Goal: Information Seeking & Learning: Learn about a topic

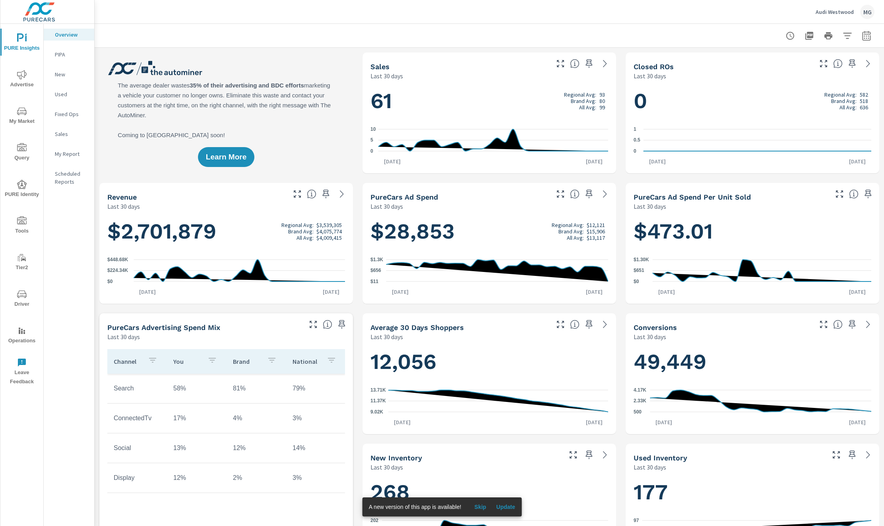
click at [19, 80] on span "Advertise" at bounding box center [22, 79] width 38 height 19
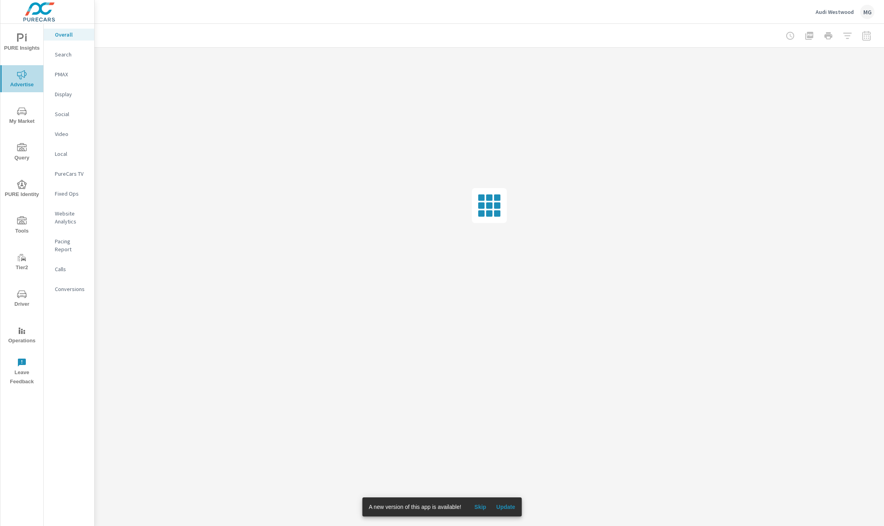
click at [23, 79] on icon "nav menu" at bounding box center [22, 75] width 10 height 10
click at [23, 117] on span "My Market" at bounding box center [22, 116] width 38 height 19
click at [22, 149] on icon "nav menu" at bounding box center [22, 148] width 10 height 10
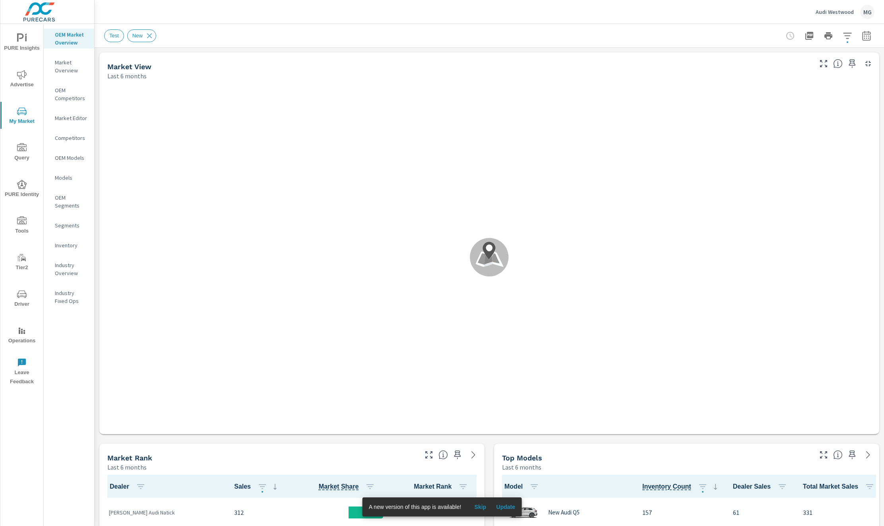
scroll to position [0, 0]
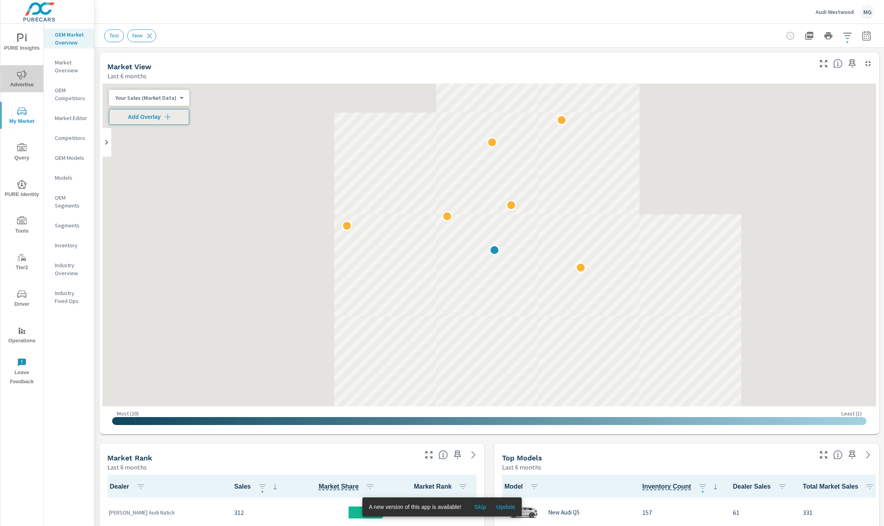
click at [24, 78] on icon "nav menu" at bounding box center [22, 75] width 10 height 10
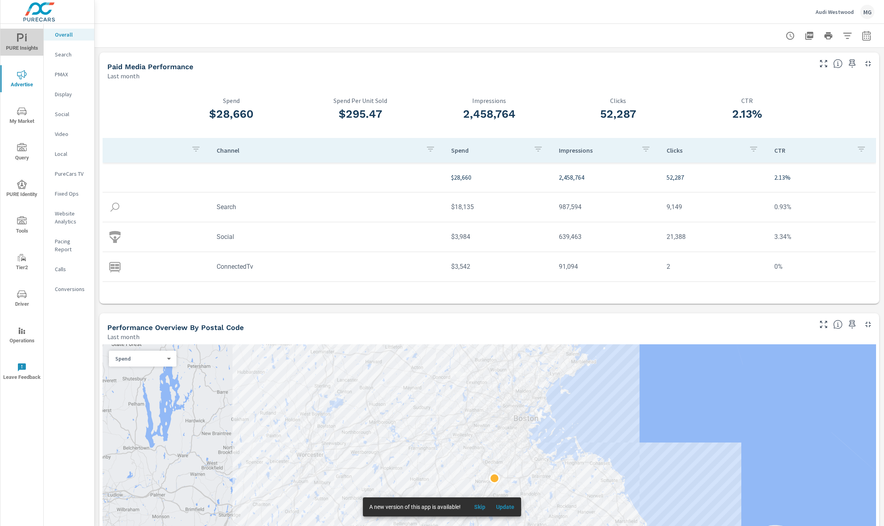
click at [21, 49] on span "PURE Insights" at bounding box center [22, 42] width 38 height 19
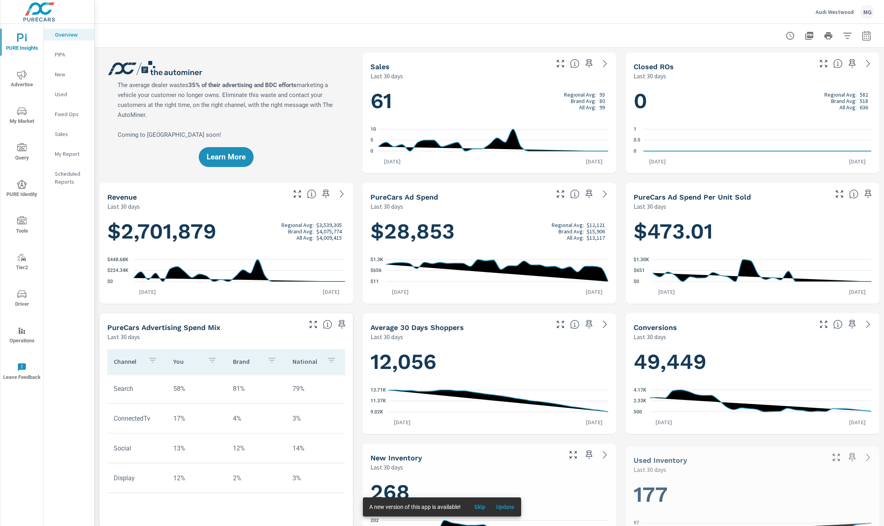
scroll to position [0, 0]
click at [182, 29] on div at bounding box center [489, 35] width 771 height 23
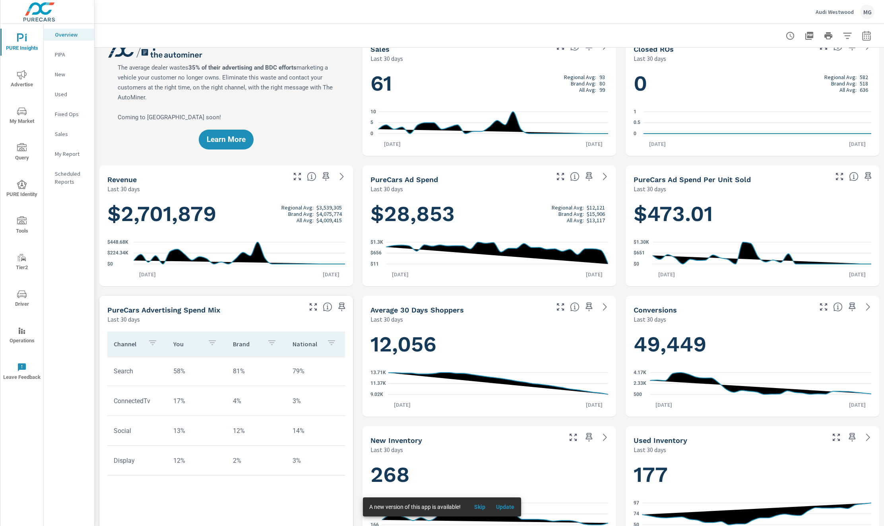
scroll to position [0, 0]
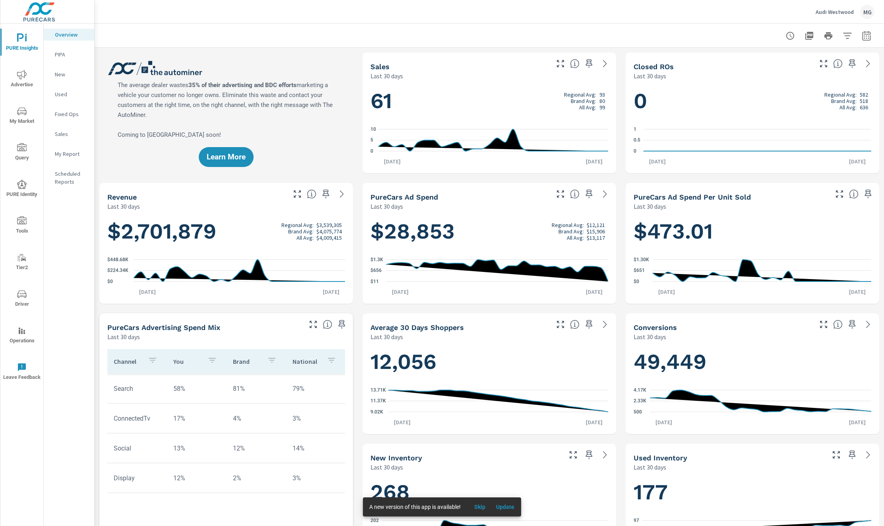
click at [66, 149] on div "My Report" at bounding box center [69, 154] width 50 height 12
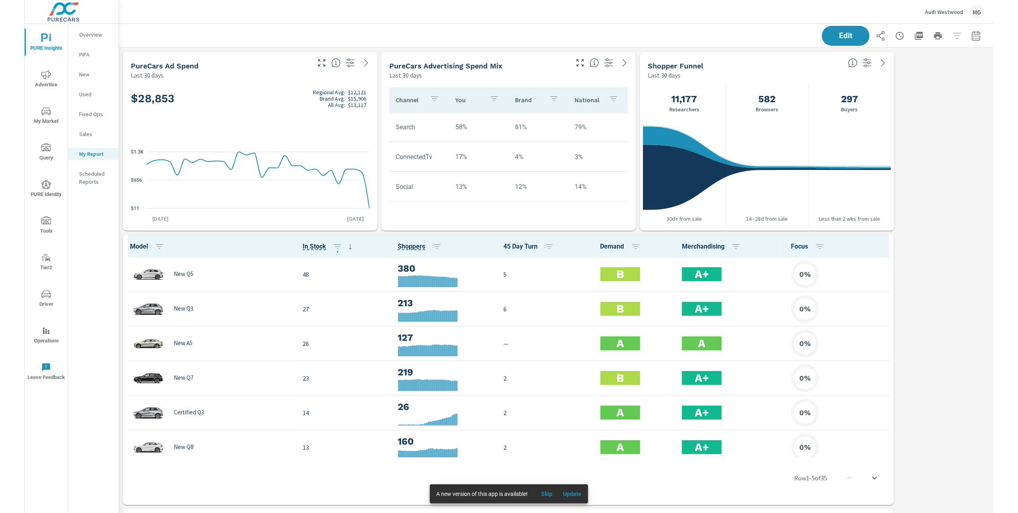
scroll to position [1376, 924]
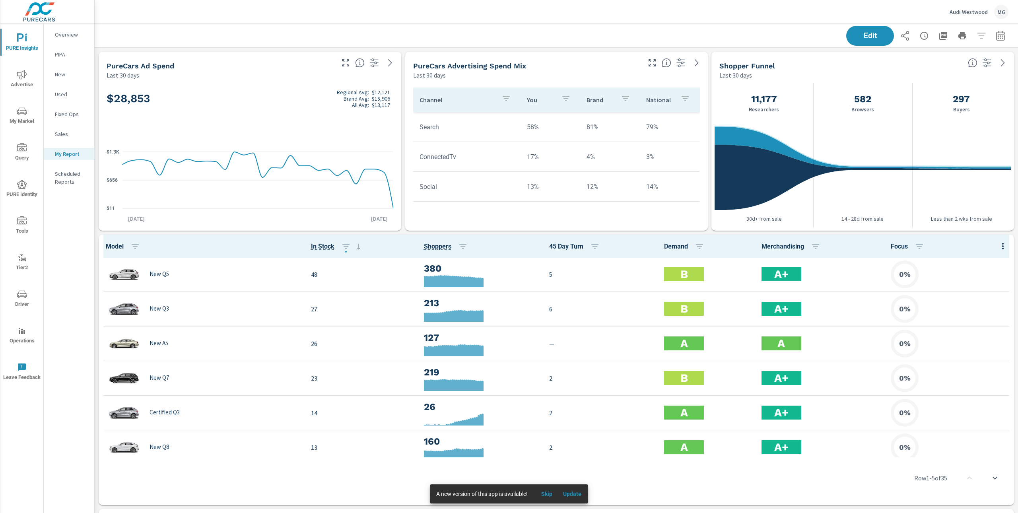
click at [65, 54] on p "PIPA" at bounding box center [71, 54] width 33 height 8
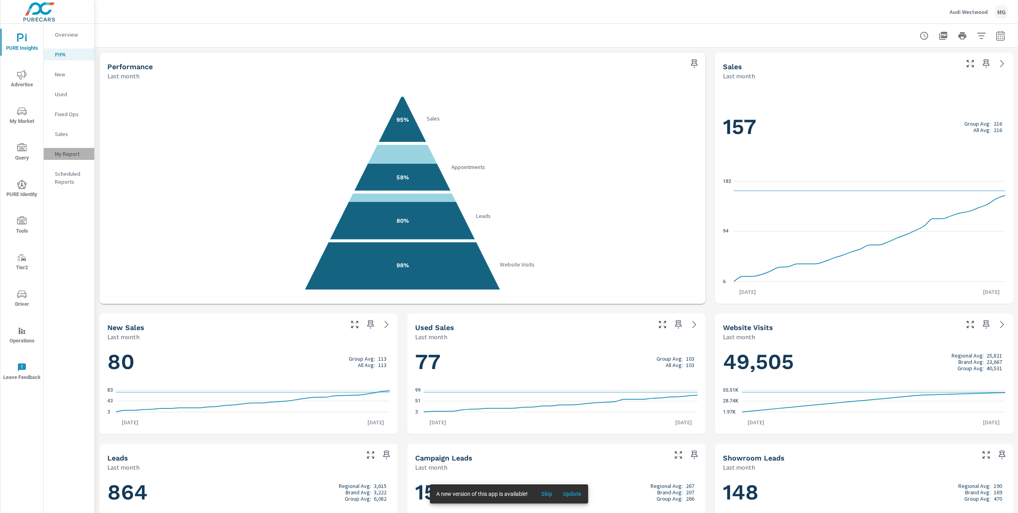
click at [82, 155] on p "My Report" at bounding box center [71, 154] width 33 height 8
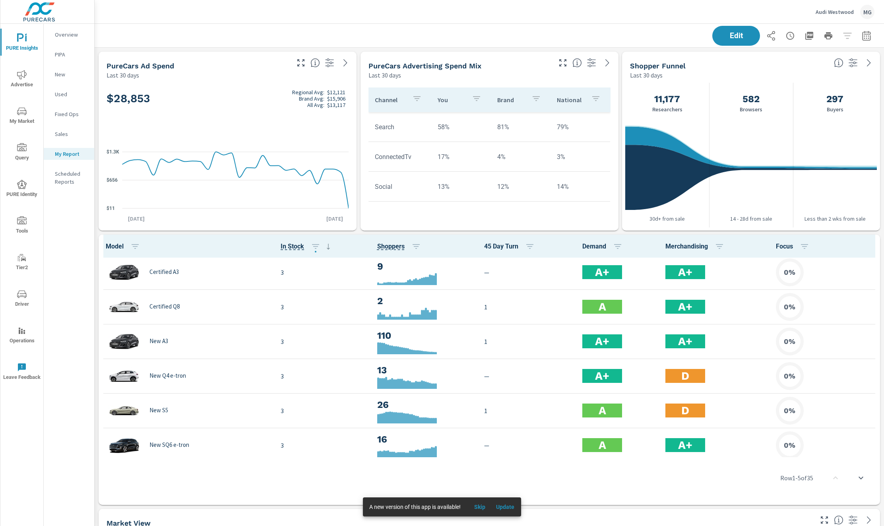
scroll to position [1006, 0]
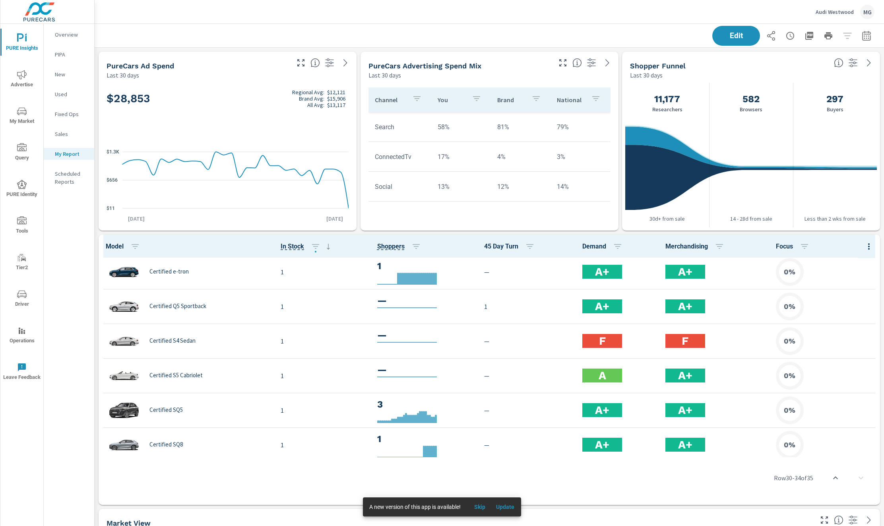
scroll to position [897, 0]
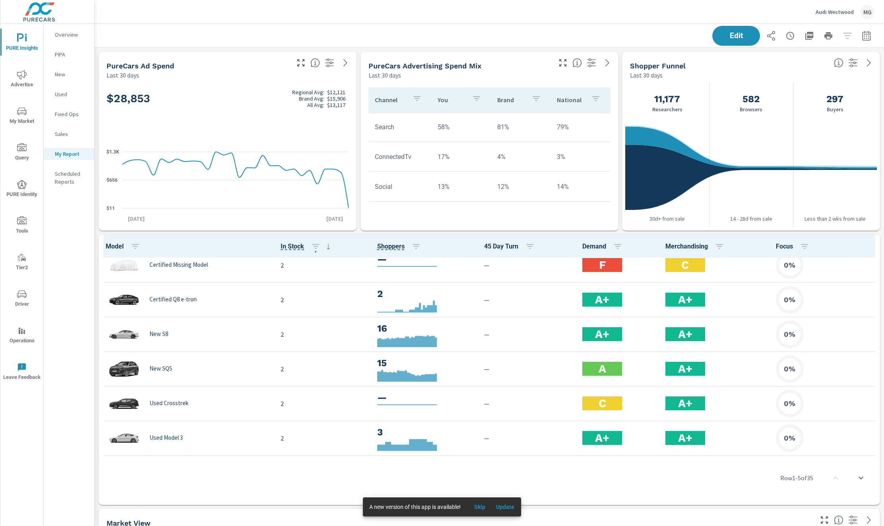
scroll to position [836, 0]
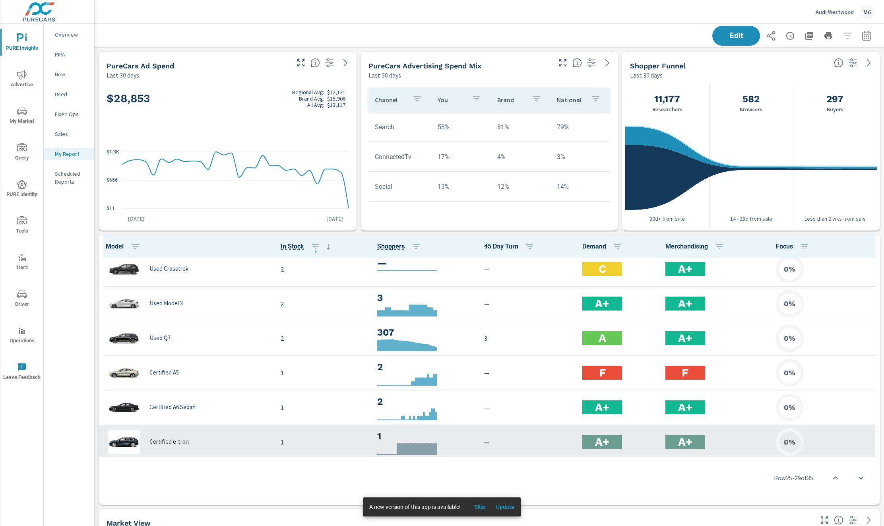
scroll to position [1006, 0]
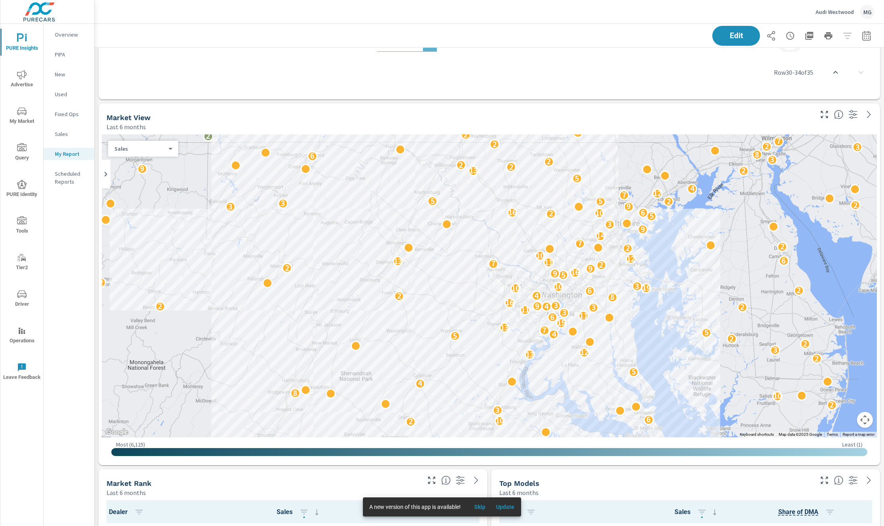
scroll to position [382, 0]
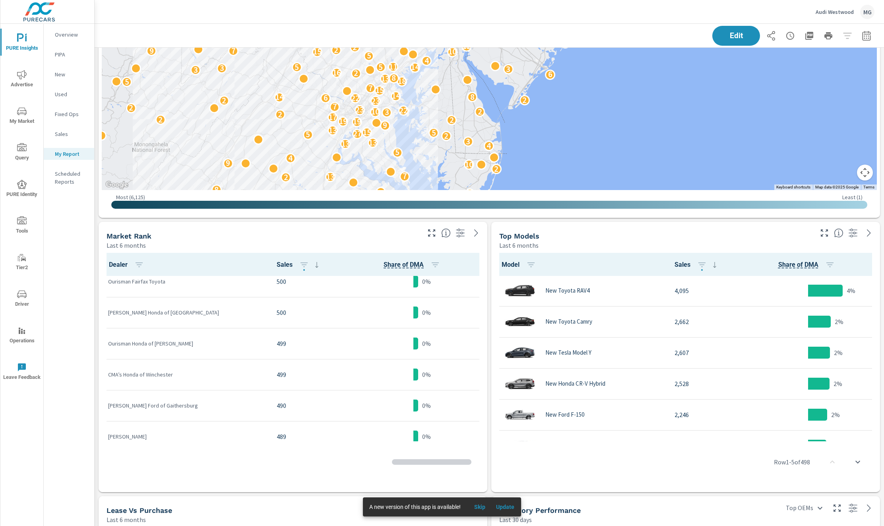
scroll to position [1532, 0]
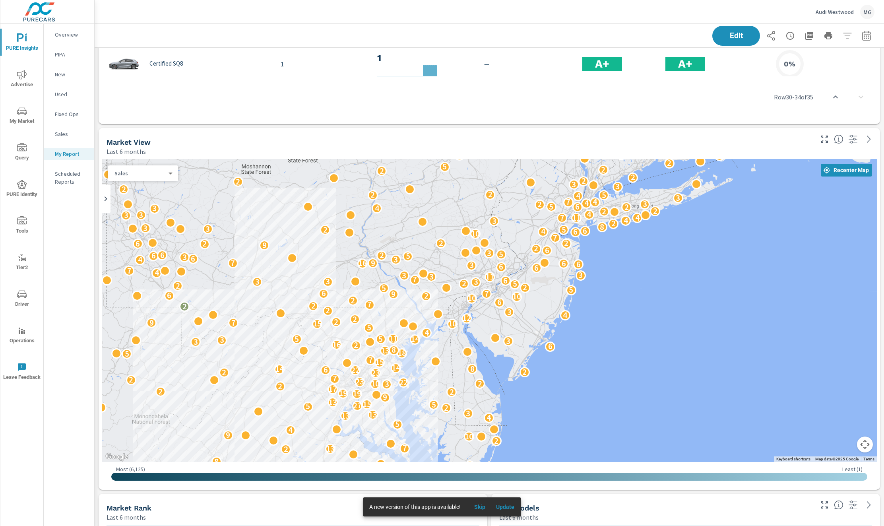
scroll to position [336, 0]
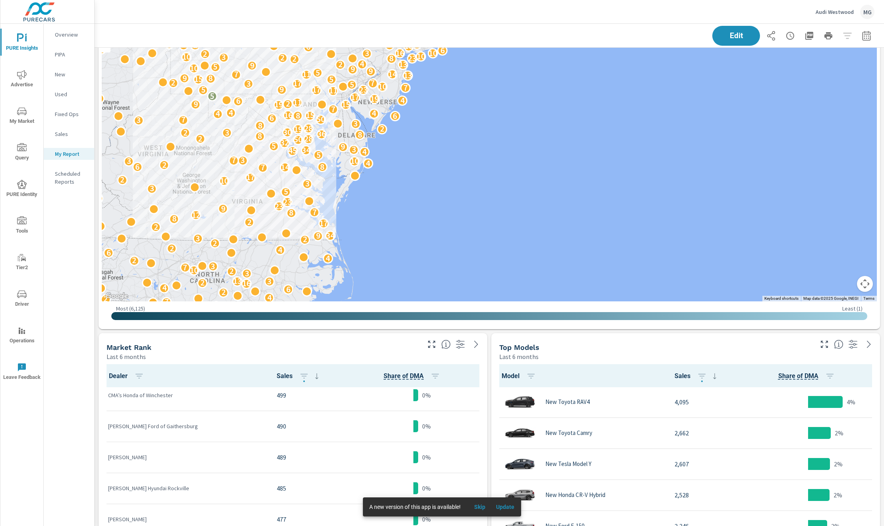
scroll to position [652, 0]
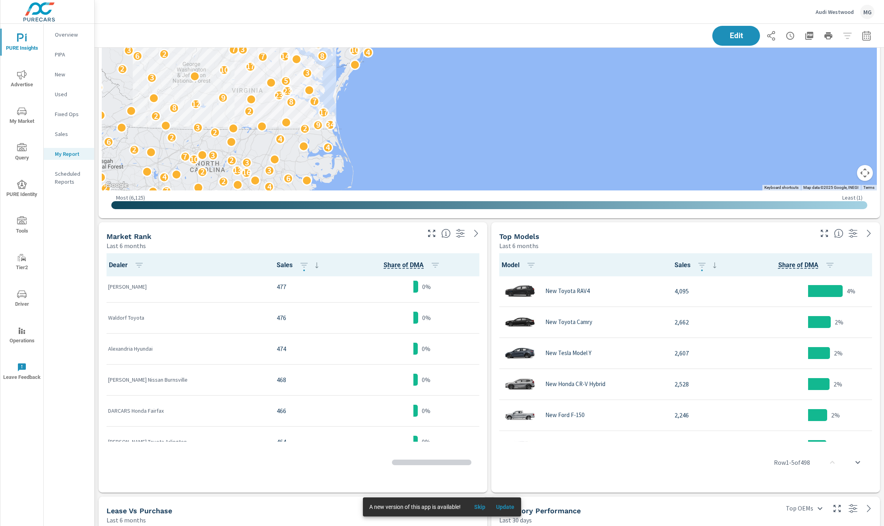
scroll to position [3046, 0]
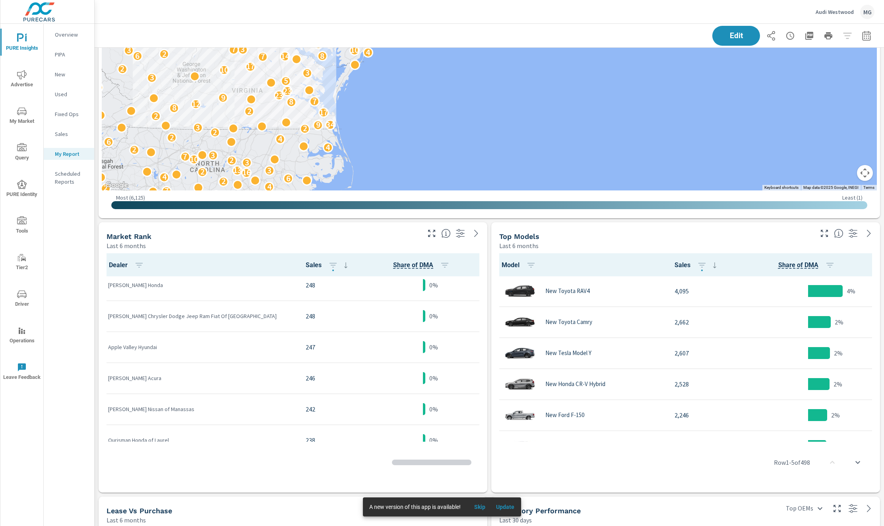
scroll to position [1557, 0]
click at [28, 45] on span "PURE Insights" at bounding box center [22, 42] width 38 height 19
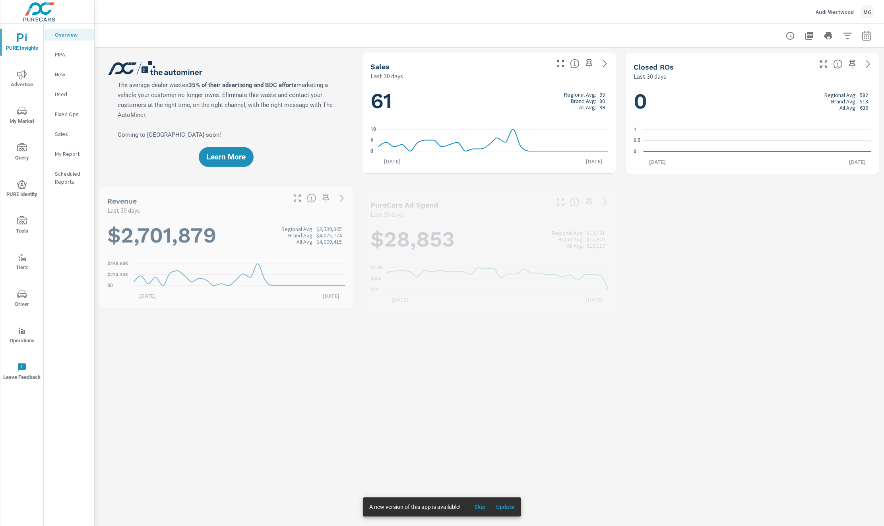
scroll to position [0, 0]
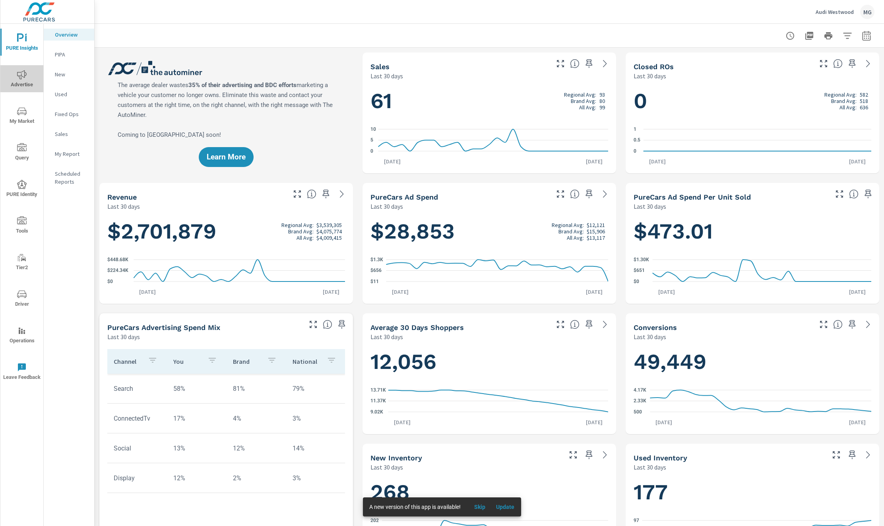
click at [21, 72] on icon "nav menu" at bounding box center [22, 74] width 10 height 9
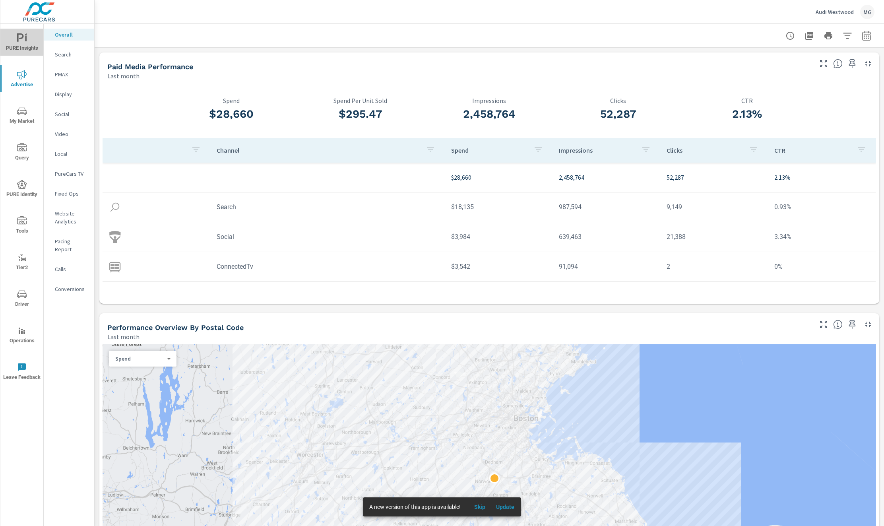
click at [20, 50] on span "PURE Insights" at bounding box center [22, 42] width 38 height 19
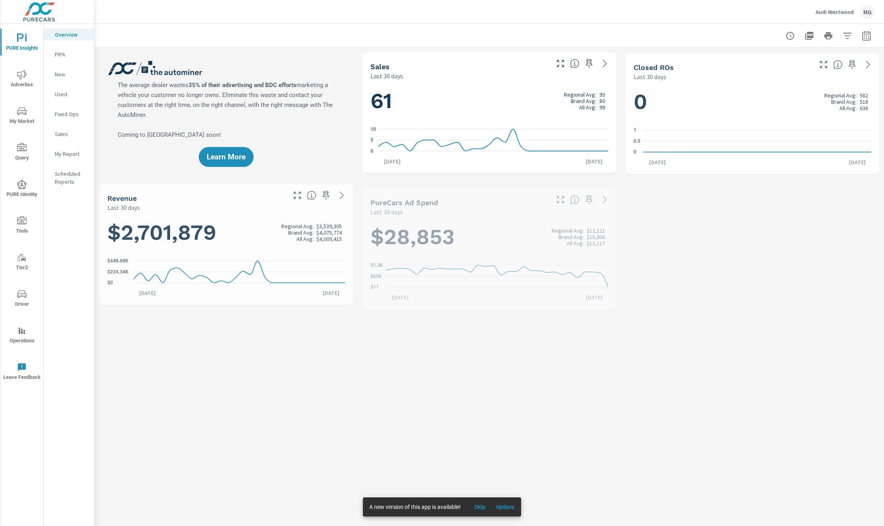
scroll to position [0, 0]
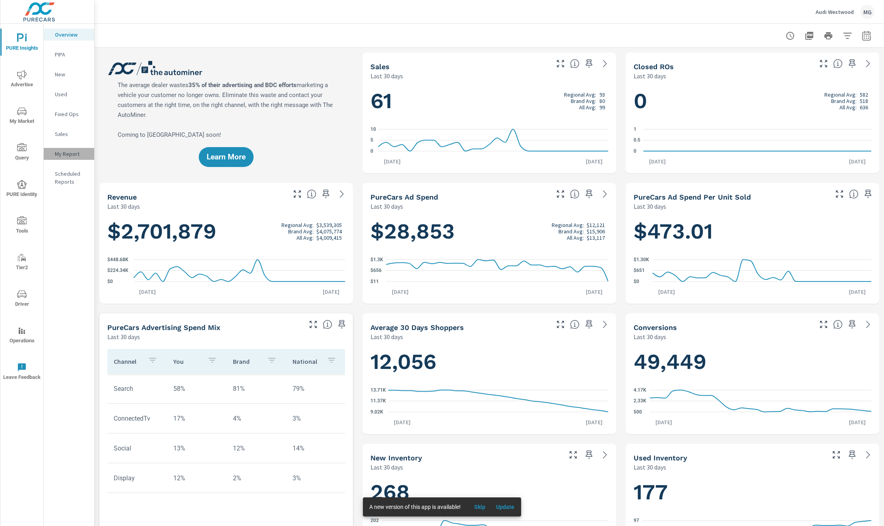
click at [66, 158] on div "My Report" at bounding box center [69, 154] width 50 height 12
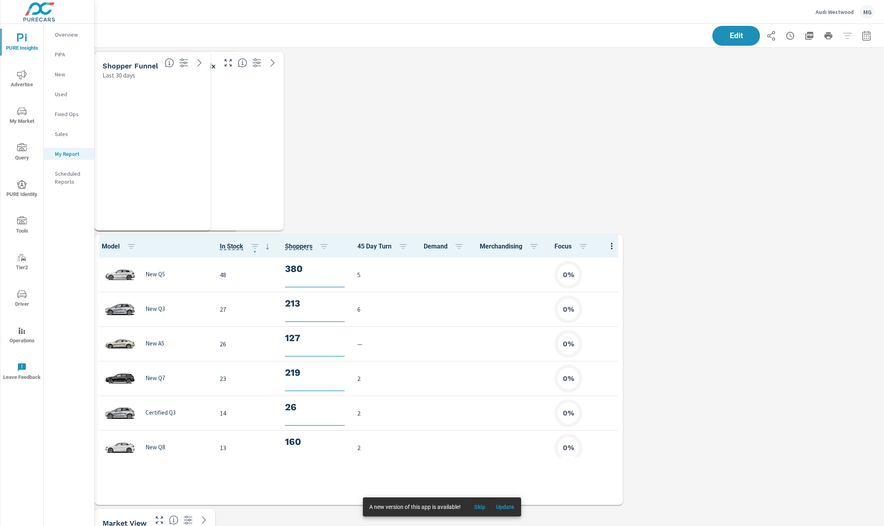
scroll to position [1376, 790]
click at [17, 48] on span "PURE Insights" at bounding box center [22, 42] width 38 height 19
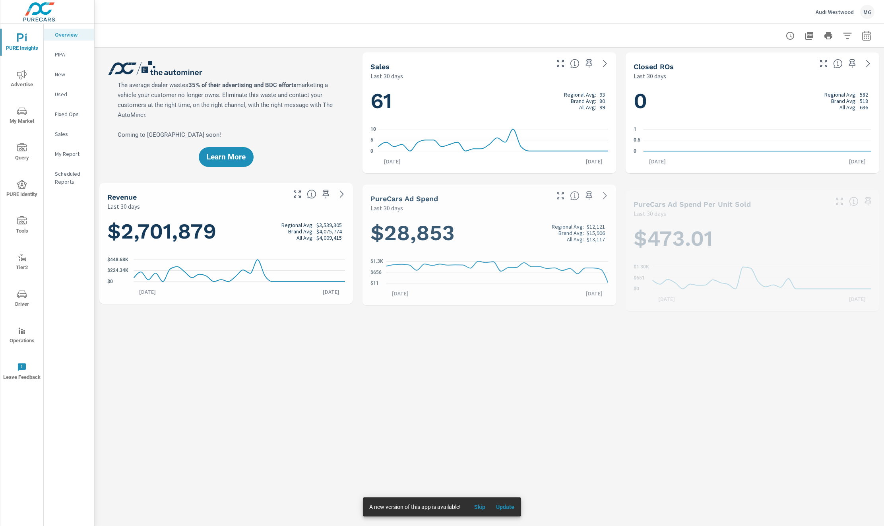
scroll to position [0, 0]
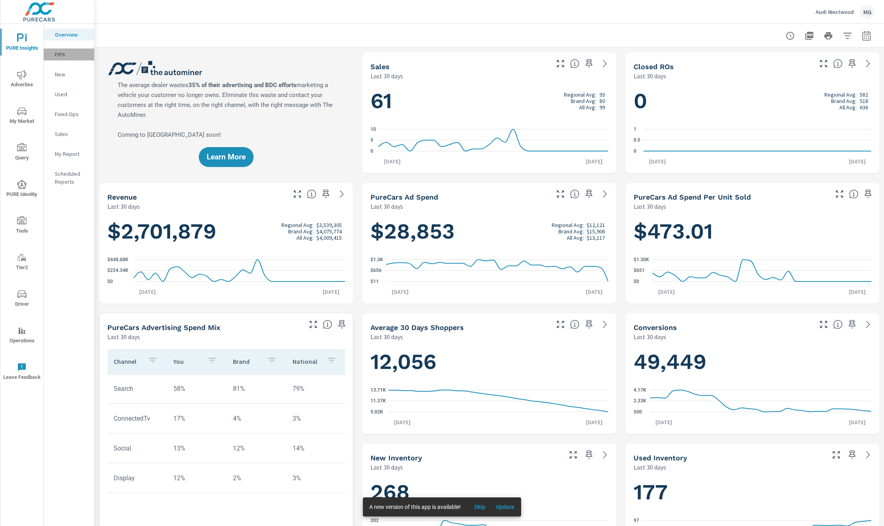
click at [62, 49] on div "PIPA" at bounding box center [69, 55] width 50 height 12
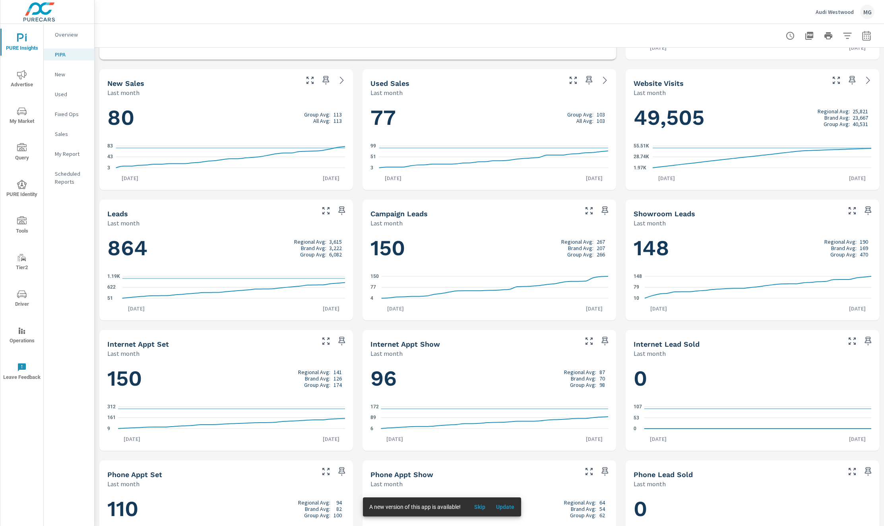
scroll to position [259, 0]
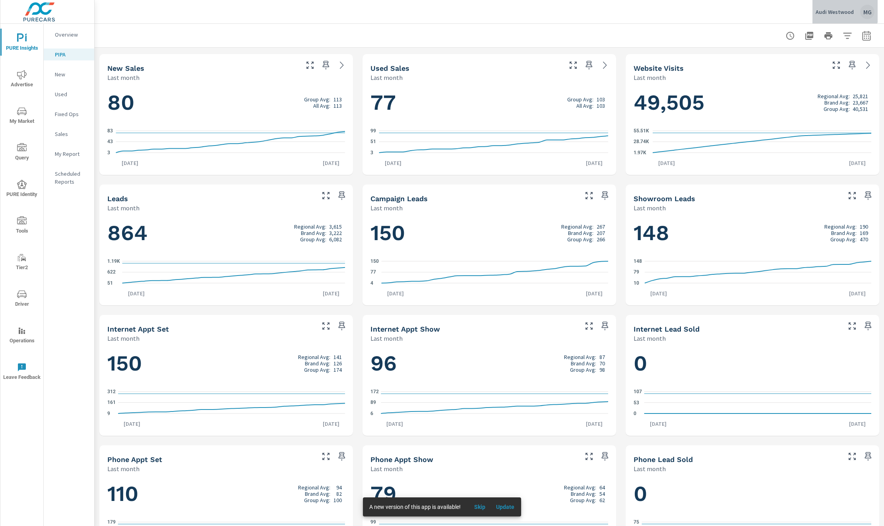
click at [840, 8] on p "Audi Westwood" at bounding box center [835, 11] width 38 height 7
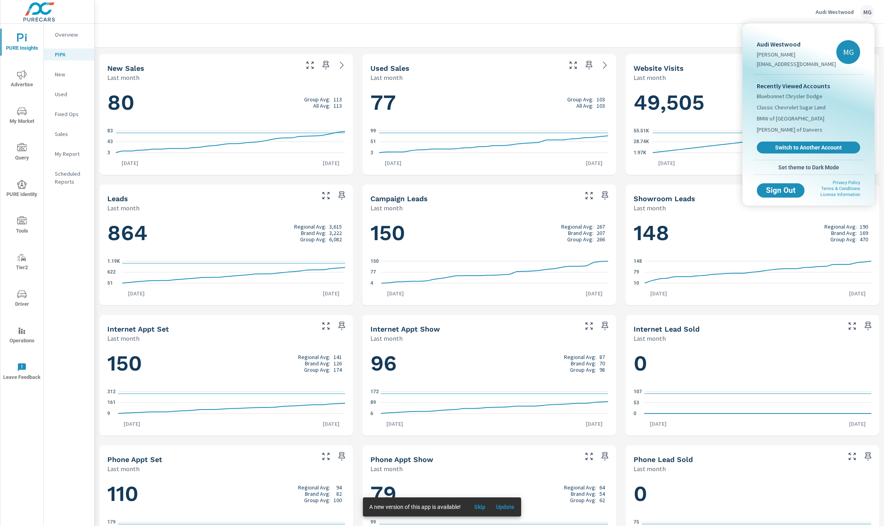
click at [831, 12] on div at bounding box center [442, 263] width 884 height 526
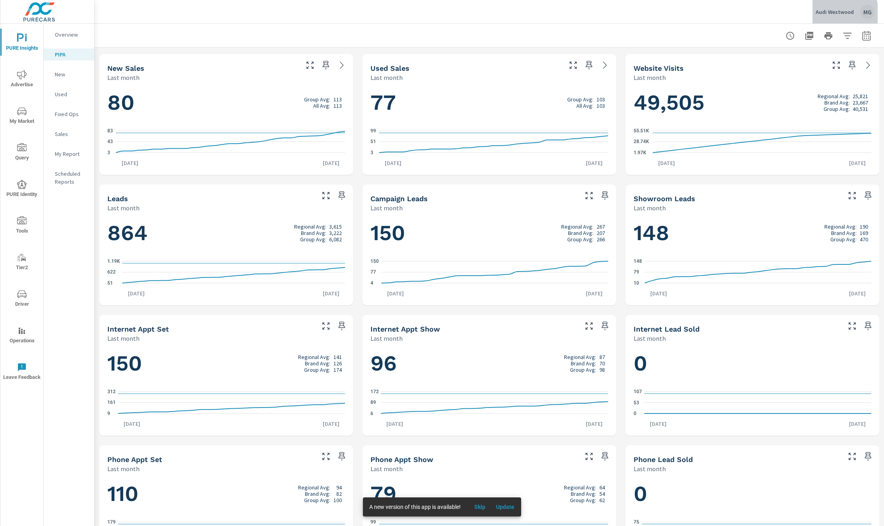
click at [817, 14] on p "Audi Westwood" at bounding box center [835, 11] width 38 height 7
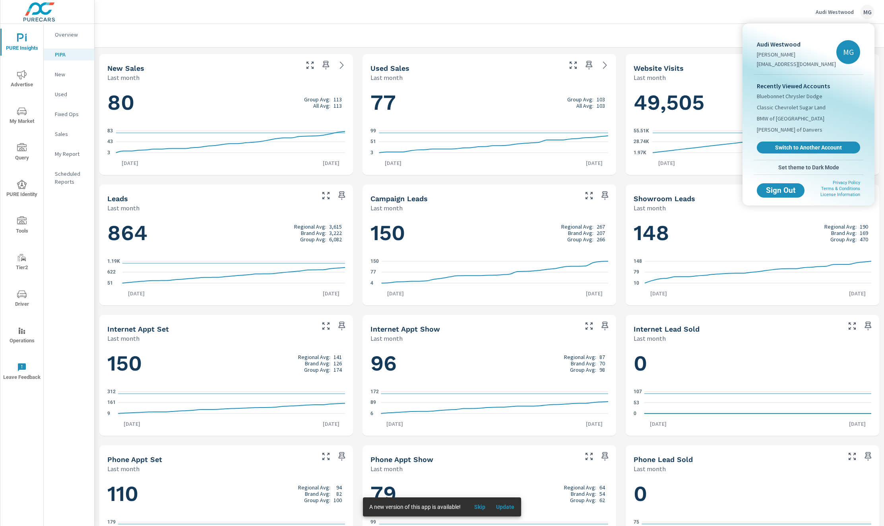
click at [733, 34] on div at bounding box center [442, 263] width 884 height 526
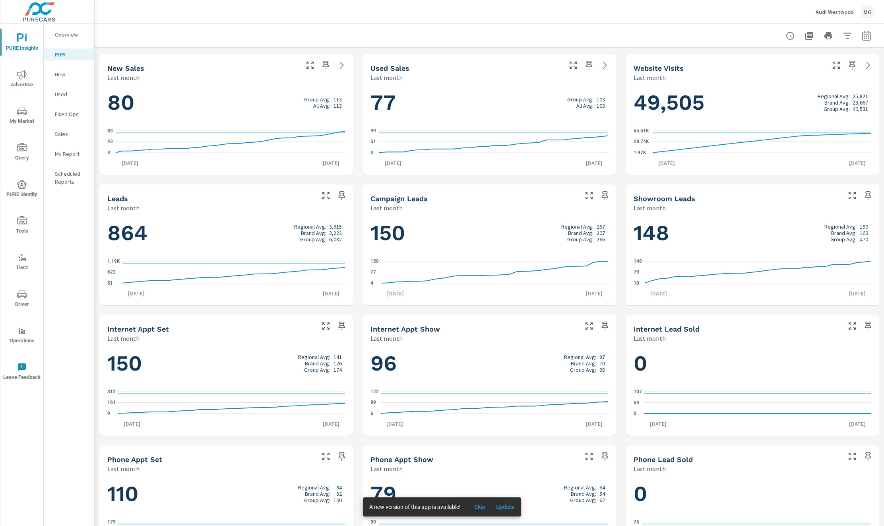
click at [507, 511] on button "Update" at bounding box center [505, 507] width 25 height 13
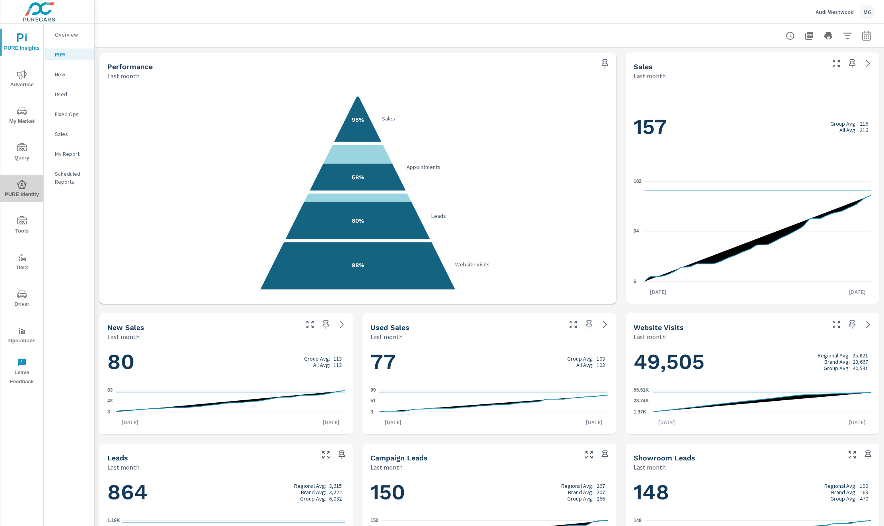
click at [19, 186] on icon "nav menu" at bounding box center [22, 185] width 10 height 10
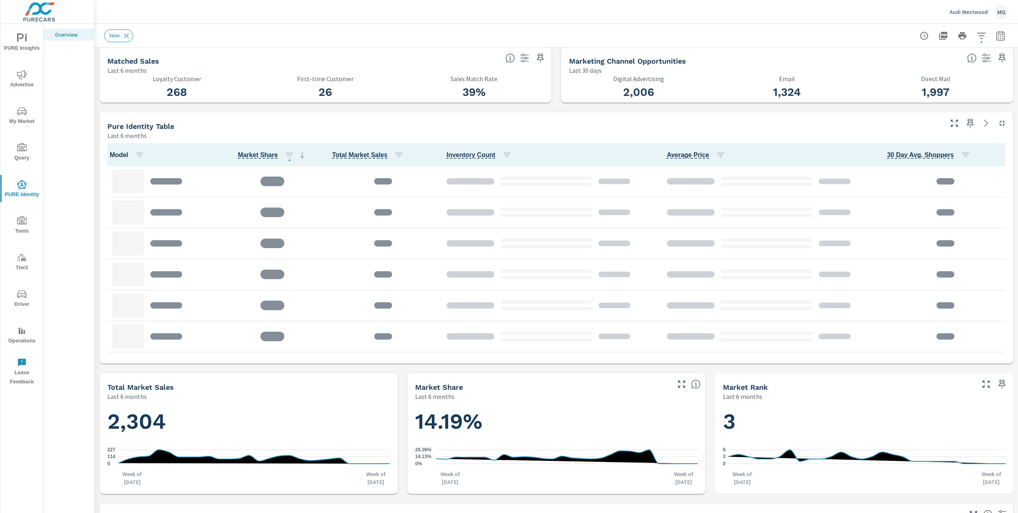
scroll to position [290, 0]
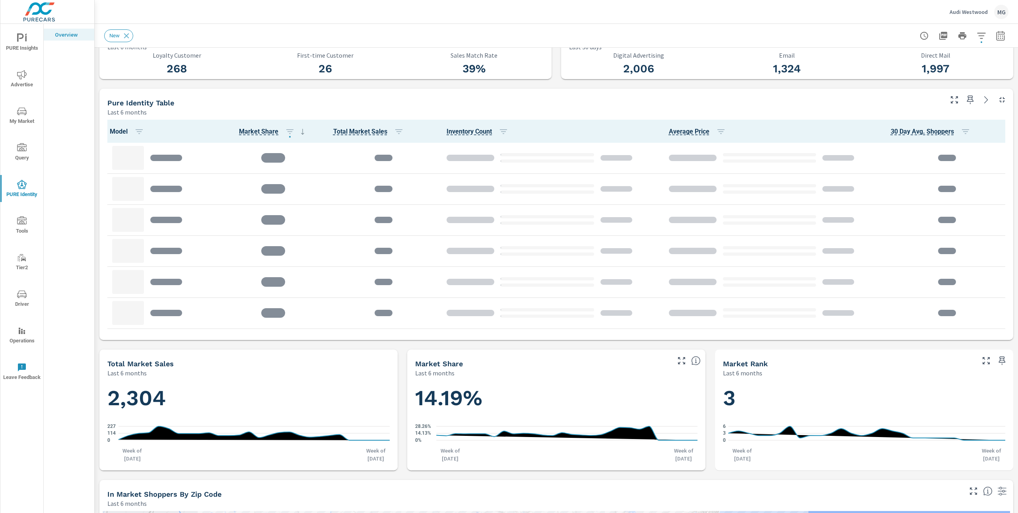
click at [408, 100] on div "Pure Identity Table" at bounding box center [524, 102] width 834 height 9
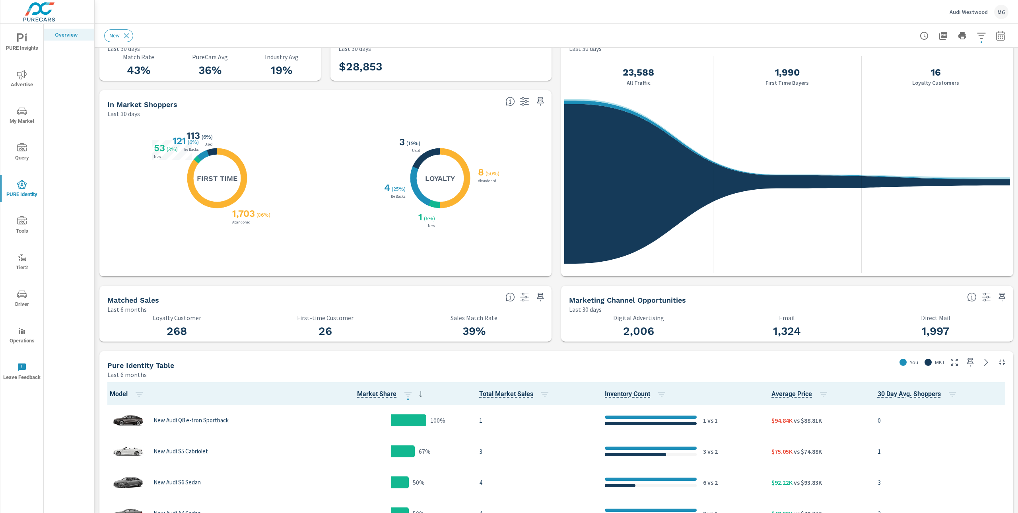
scroll to position [0, 0]
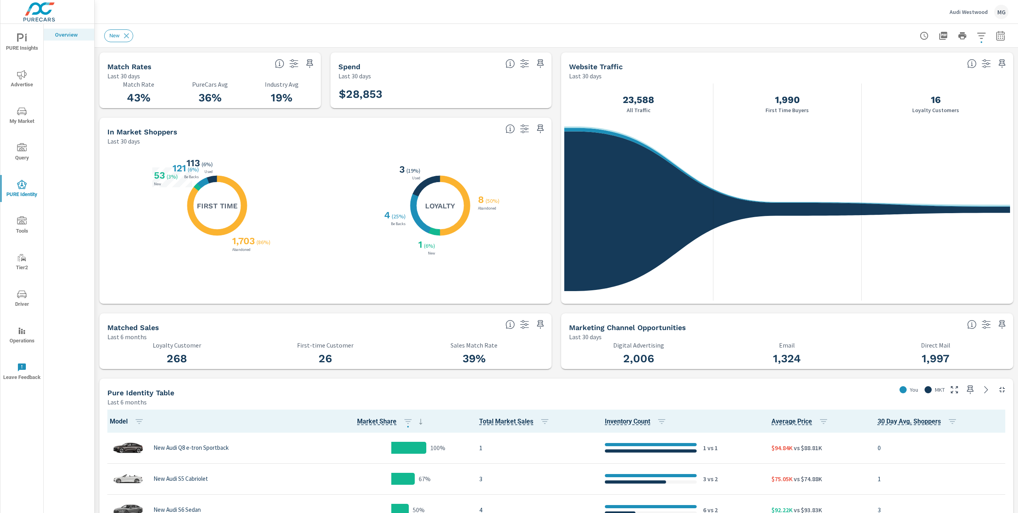
click at [80, 177] on div "Overview" at bounding box center [69, 268] width 50 height 489
click at [22, 221] on icon "nav menu" at bounding box center [22, 220] width 10 height 8
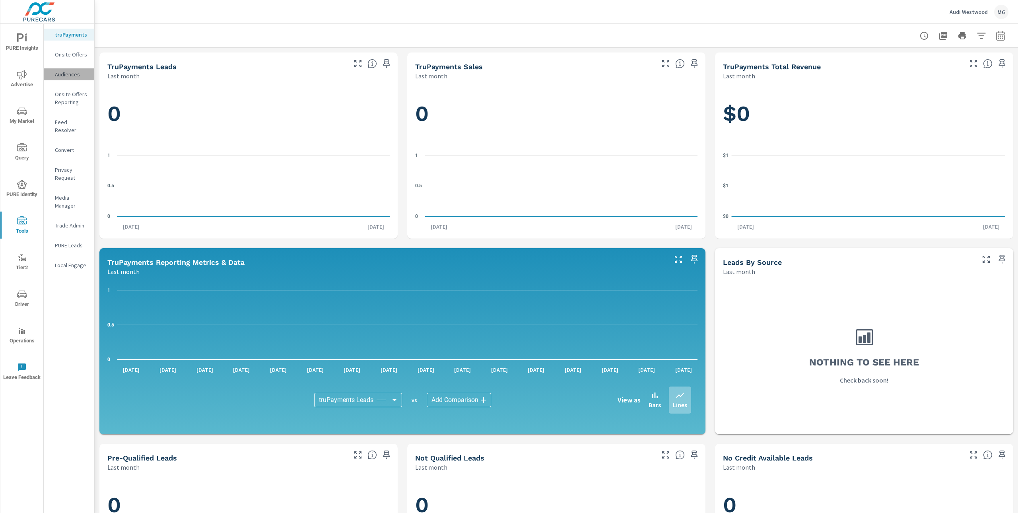
click at [78, 73] on p "Audiences" at bounding box center [71, 74] width 33 height 8
